Goal: Task Accomplishment & Management: Use online tool/utility

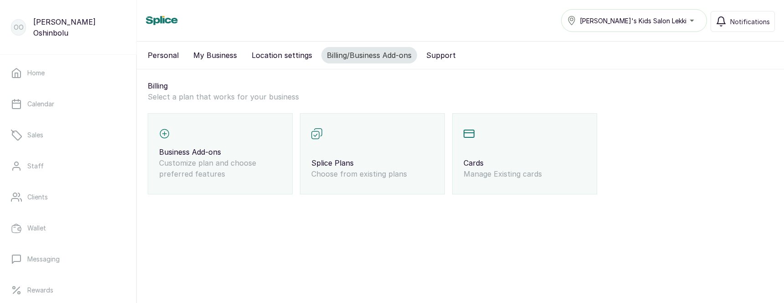
click at [240, 152] on p "Business Add-ons" at bounding box center [220, 151] width 122 height 11
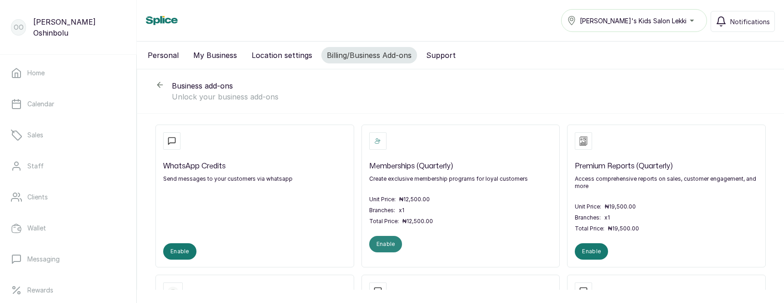
click at [379, 238] on button "Enable" at bounding box center [385, 244] width 33 height 16
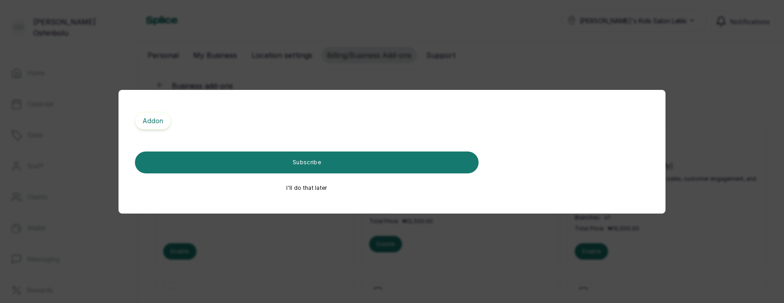
click at [426, 39] on div "Addon Subscribe I'll do that later" at bounding box center [392, 151] width 784 height 303
click at [438, 105] on div "Addon Subscribe I'll do that later" at bounding box center [391, 151] width 547 height 123
click at [319, 185] on button "I'll do that later" at bounding box center [307, 187] width 344 height 7
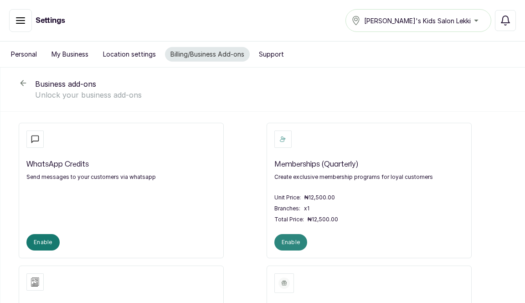
click at [295, 246] on button "Enable" at bounding box center [290, 242] width 33 height 16
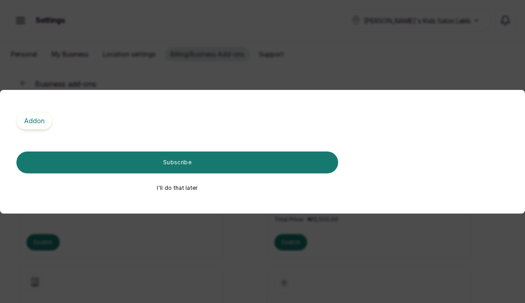
drag, startPoint x: 261, startPoint y: 63, endPoint x: 380, endPoint y: 57, distance: 118.6
click at [262, 63] on div "Addon Subscribe I'll do that later" at bounding box center [262, 151] width 525 height 303
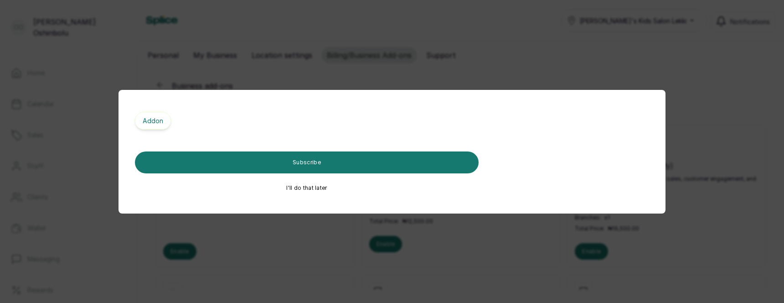
click at [237, 80] on div "Addon Subscribe I'll do that later" at bounding box center [392, 151] width 784 height 303
click at [316, 187] on button "I'll do that later" at bounding box center [307, 187] width 344 height 7
